Goal: Task Accomplishment & Management: Use online tool/utility

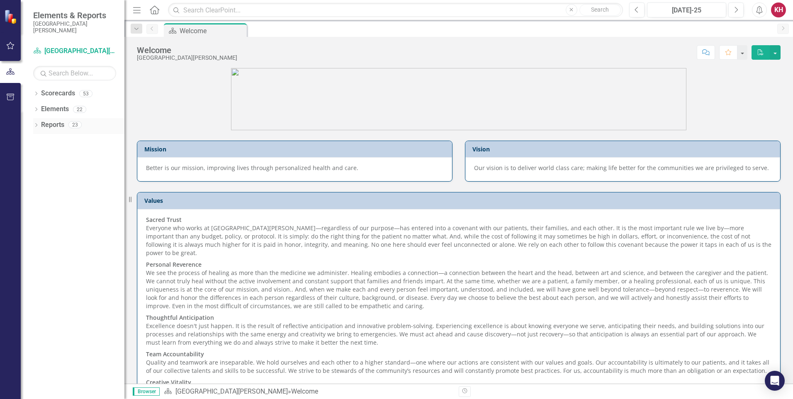
click at [37, 122] on div "Dropdown" at bounding box center [36, 125] width 6 height 7
click at [39, 139] on icon "Dropdown" at bounding box center [39, 139] width 5 height 6
click at [39, 93] on icon "Dropdown" at bounding box center [36, 94] width 6 height 5
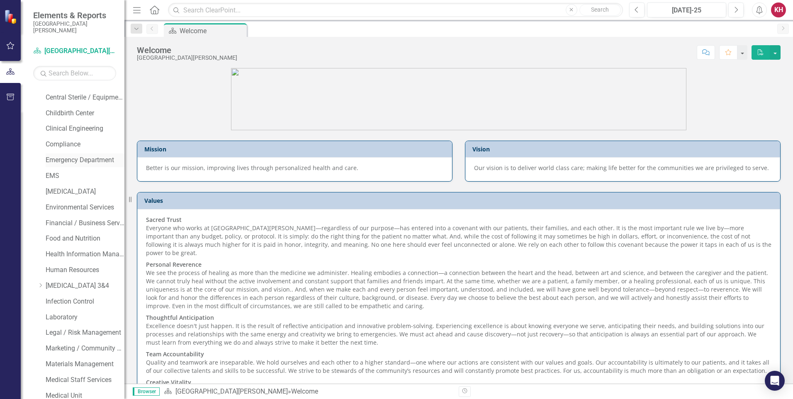
scroll to position [112, 0]
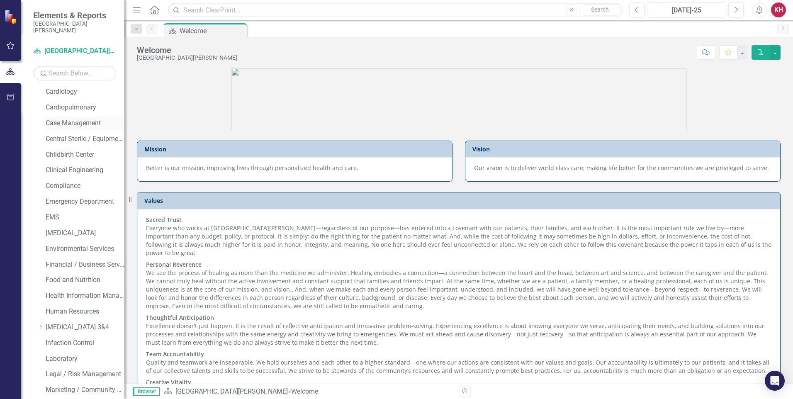
click at [80, 123] on link "Case Management" at bounding box center [85, 124] width 79 height 10
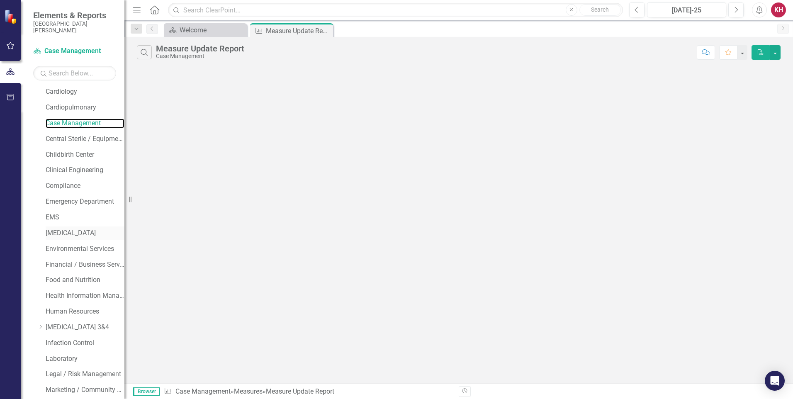
scroll to position [654, 0]
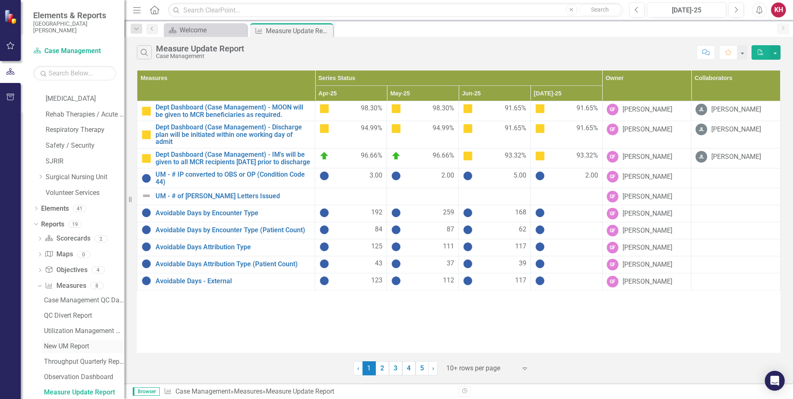
click at [75, 344] on div "New UM Report" at bounding box center [84, 346] width 80 height 7
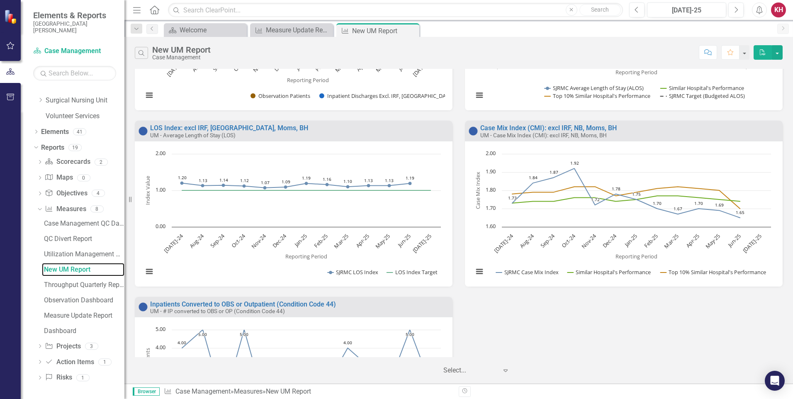
scroll to position [166, 0]
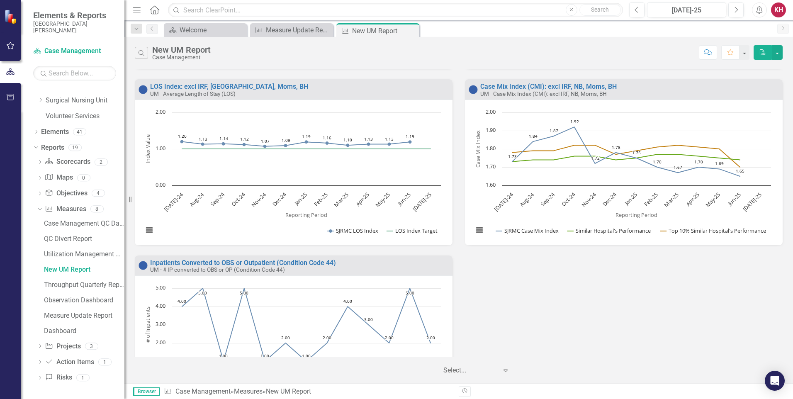
click at [777, 11] on div "KH" at bounding box center [778, 9] width 15 height 15
click at [751, 108] on link "Logout Log Out" at bounding box center [753, 104] width 66 height 15
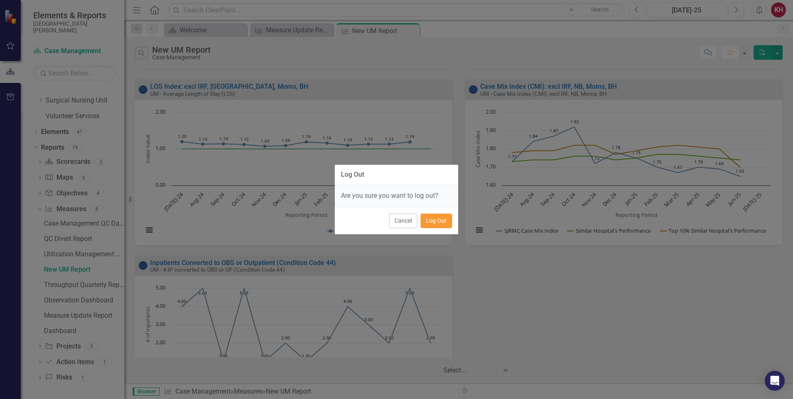
click at [438, 220] on button "Log Out" at bounding box center [437, 221] width 32 height 15
